Goal: Transaction & Acquisition: Purchase product/service

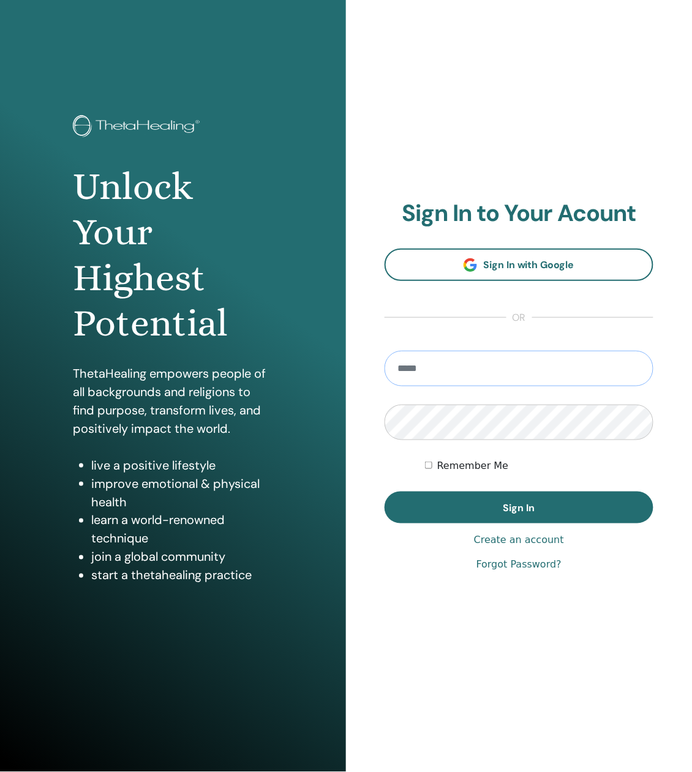
type input "**********"
click at [519, 508] on button "Sign In" at bounding box center [519, 508] width 269 height 32
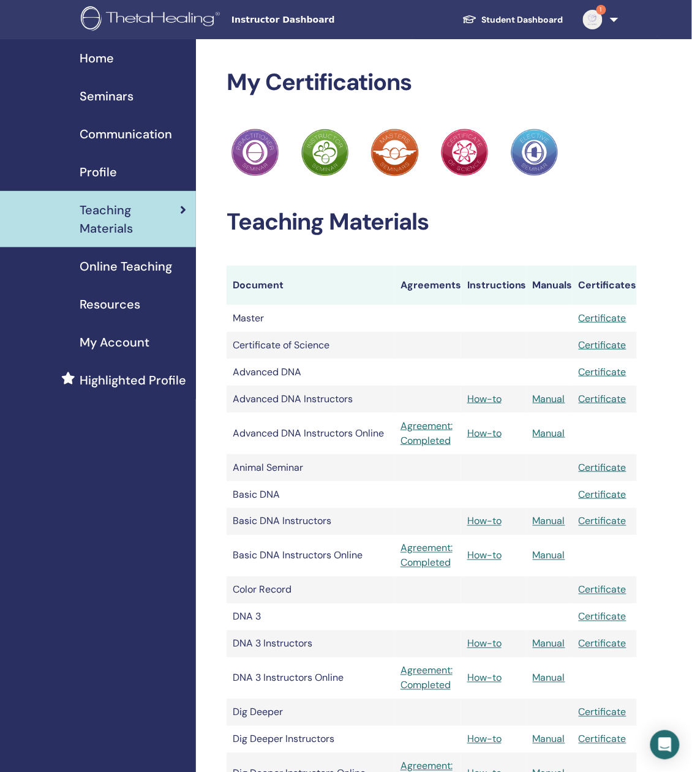
click at [103, 163] on span "Profile" at bounding box center [98, 172] width 37 height 18
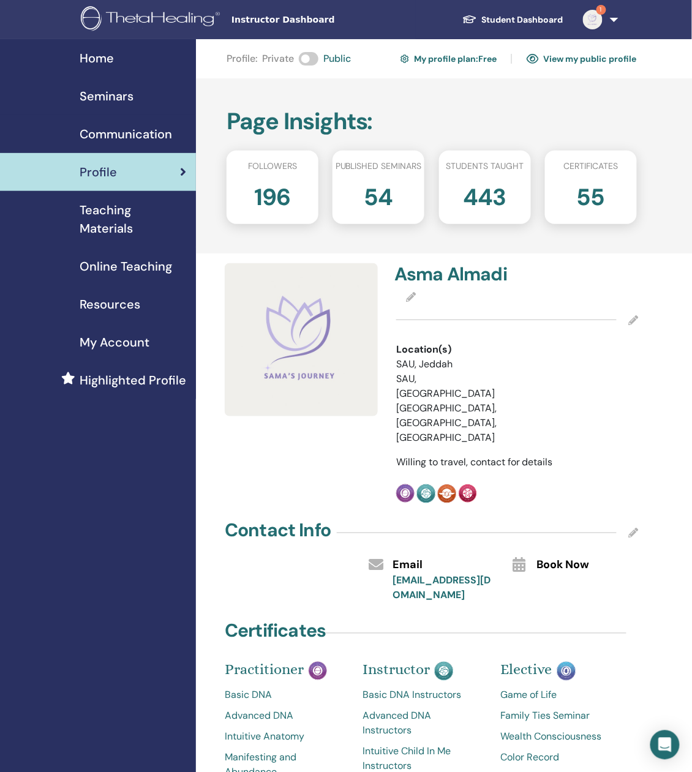
click at [457, 59] on link "My profile plan : Free" at bounding box center [449, 59] width 96 height 20
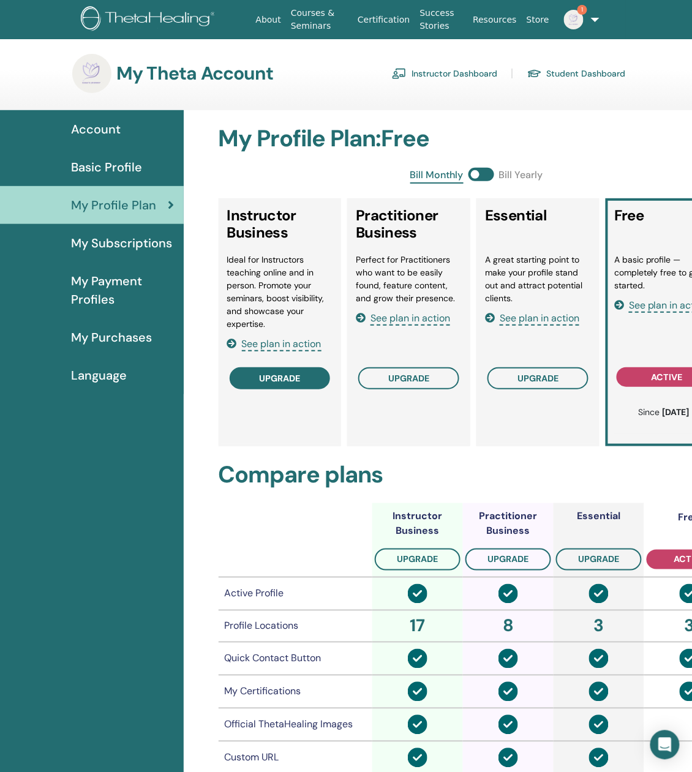
click at [312, 376] on button "upgrade" at bounding box center [280, 378] width 101 height 22
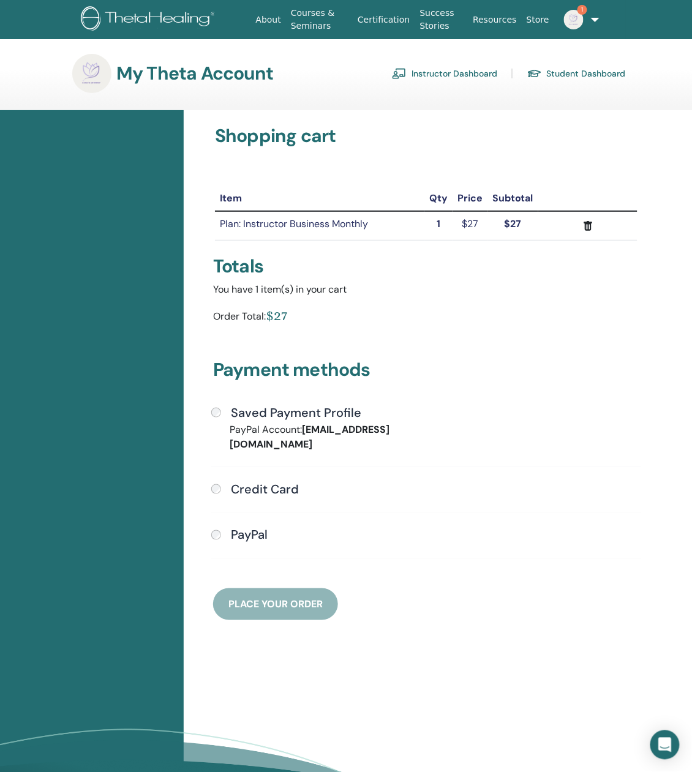
click at [252, 410] on h4 "Saved Payment Profile" at bounding box center [296, 412] width 130 height 15
click at [252, 528] on h4 "PayPal" at bounding box center [249, 535] width 37 height 15
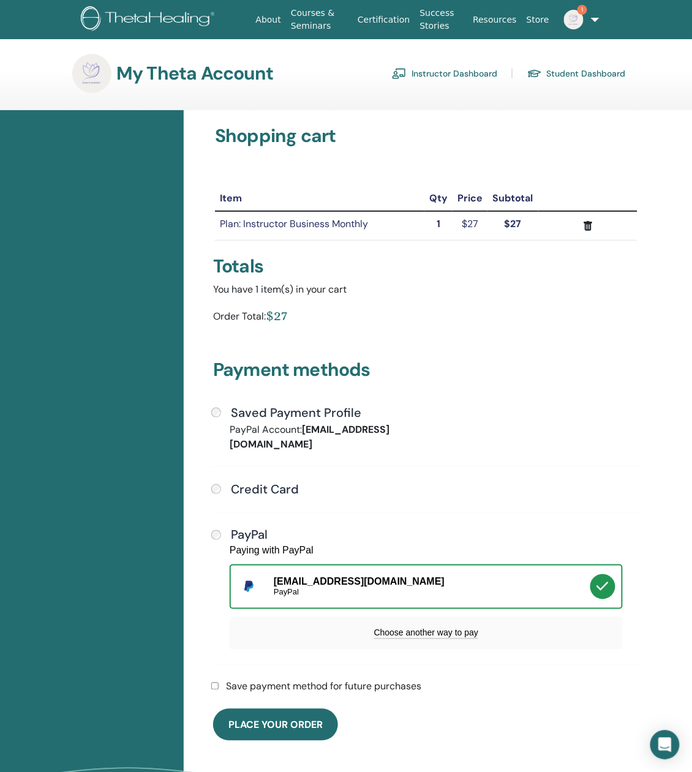
click at [271, 680] on label "Save payment method for future purchases" at bounding box center [323, 687] width 195 height 15
click at [295, 680] on label "Save payment method for future purchases" at bounding box center [323, 687] width 195 height 15
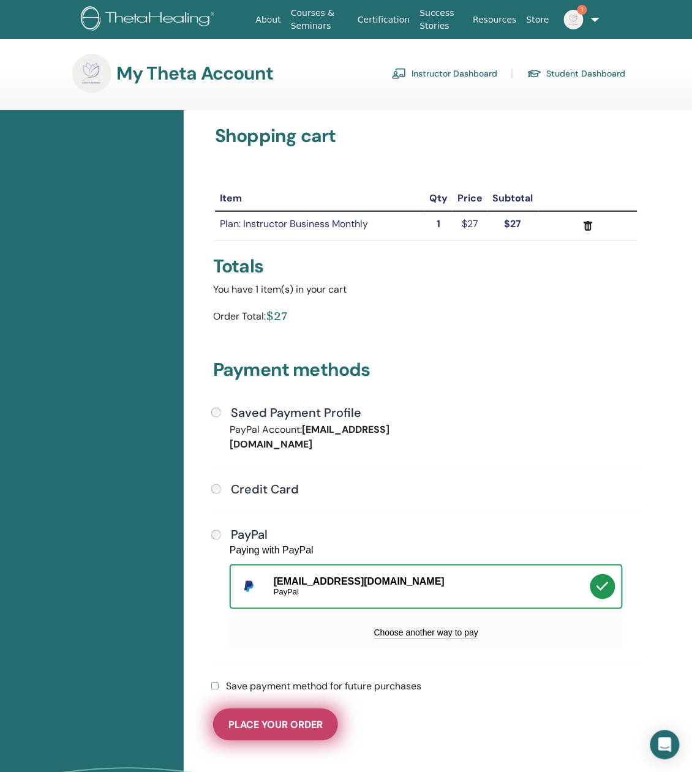
click at [285, 719] on span "Place Your Order" at bounding box center [275, 725] width 94 height 13
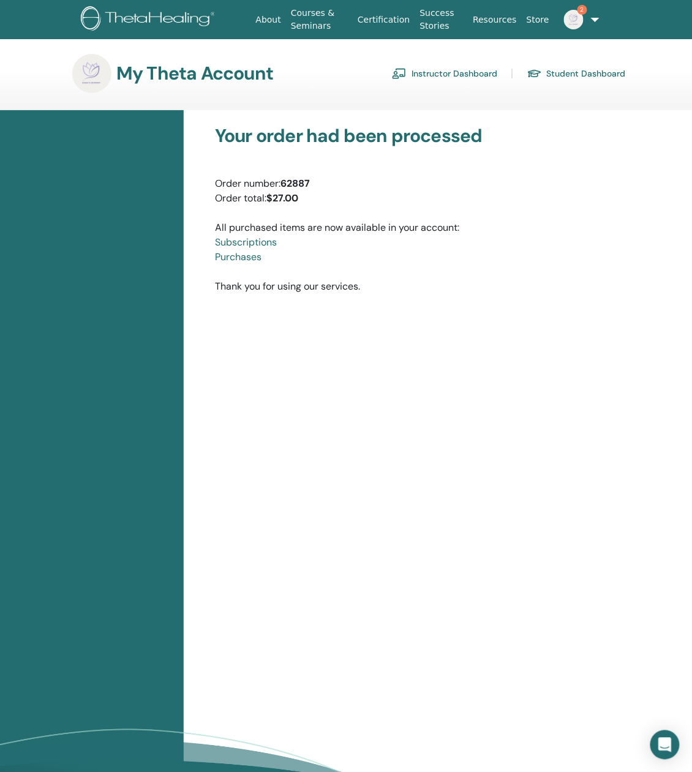
click at [328, 358] on div "Your order had been processed Order number: 62887 Order total: $27.00 All purch…" at bounding box center [459, 481] width 551 height 742
click at [463, 72] on link "Instructor Dashboard" at bounding box center [444, 74] width 105 height 20
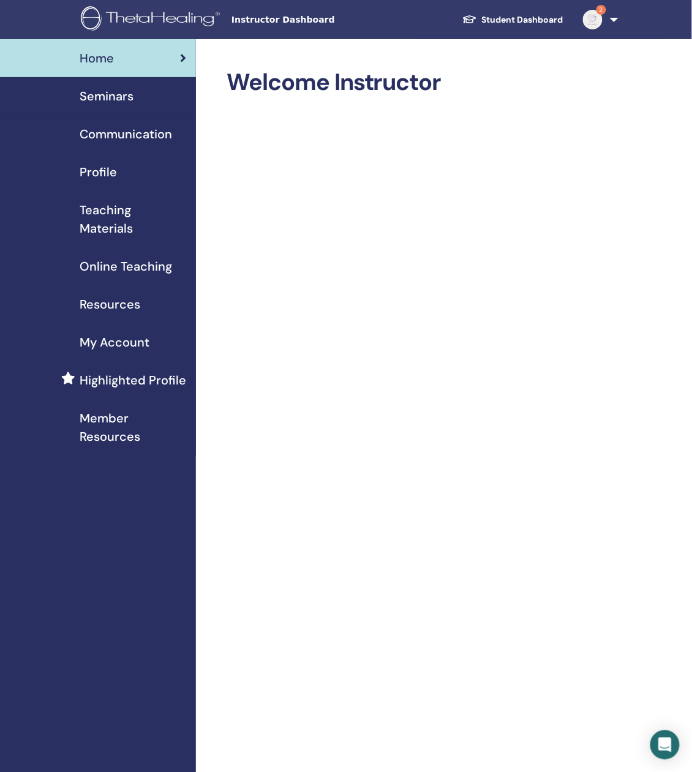
click at [595, 24] on img at bounding box center [593, 20] width 20 height 20
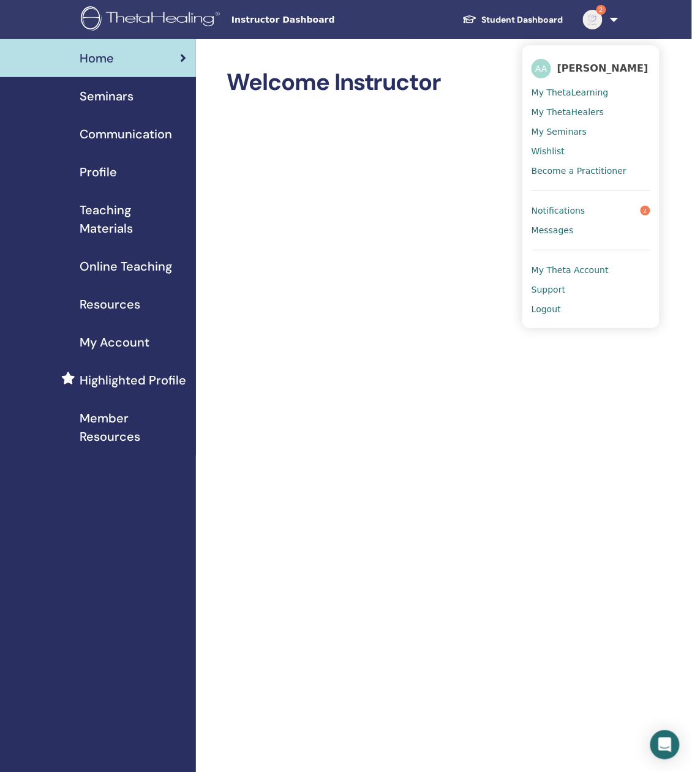
click at [559, 304] on span "Logout" at bounding box center [546, 309] width 29 height 11
